Goal: Information Seeking & Learning: Learn about a topic

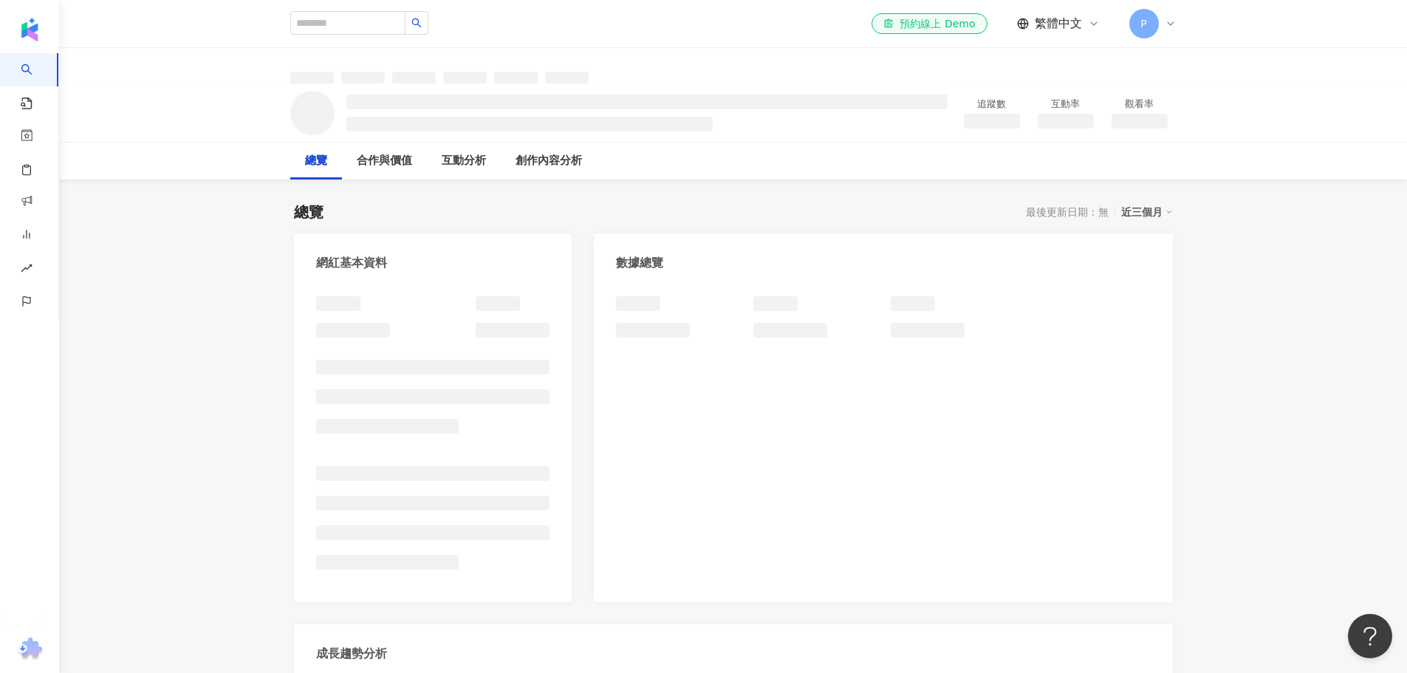
click at [182, 168] on div "總覽 合作與價值 互動分析 創作內容分析" at bounding box center [733, 161] width 1348 height 37
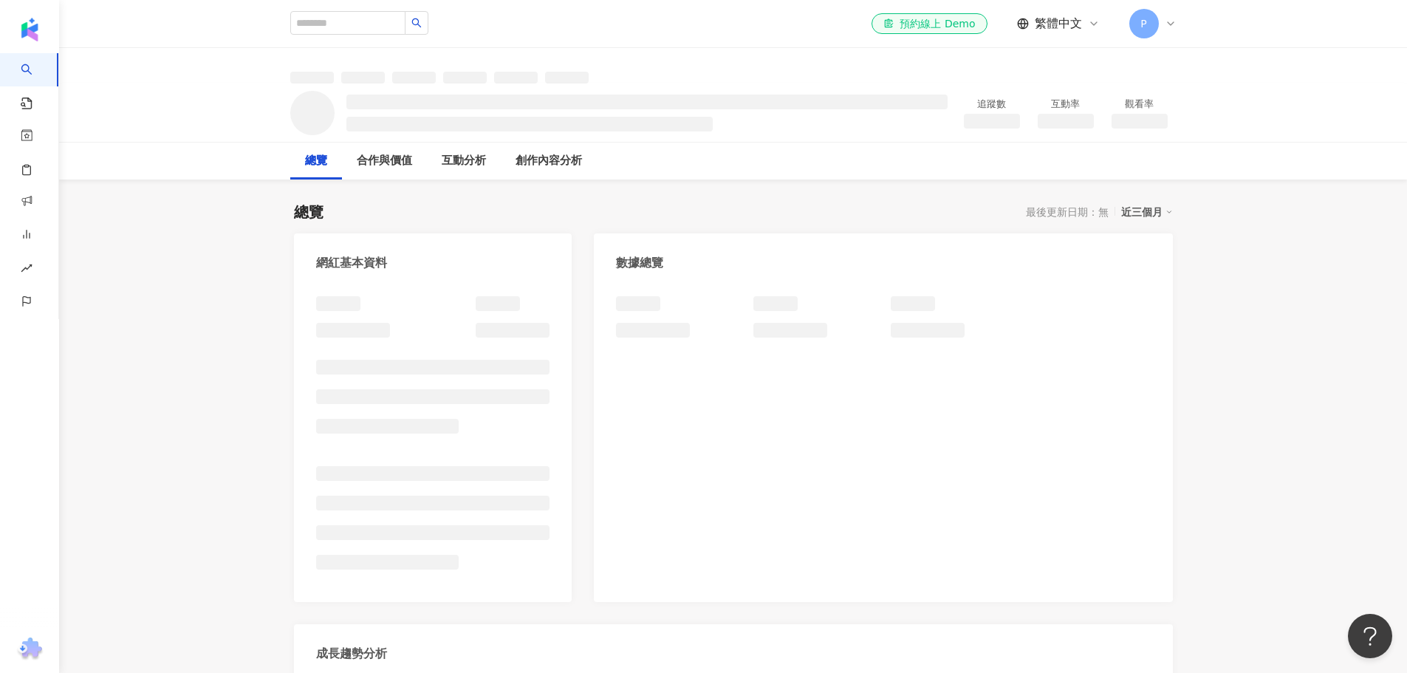
click at [114, 174] on div "總覽 合作與價值 互動分析 創作內容分析" at bounding box center [733, 161] width 1348 height 37
